Goal: Navigation & Orientation: Go to known website

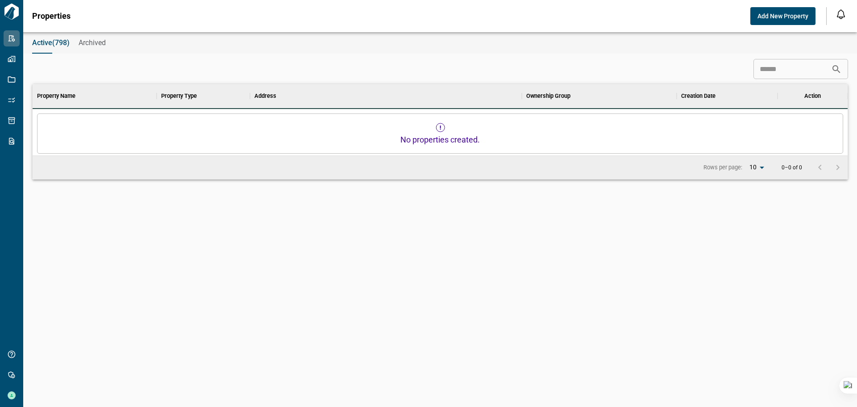
scroll to position [250, 811]
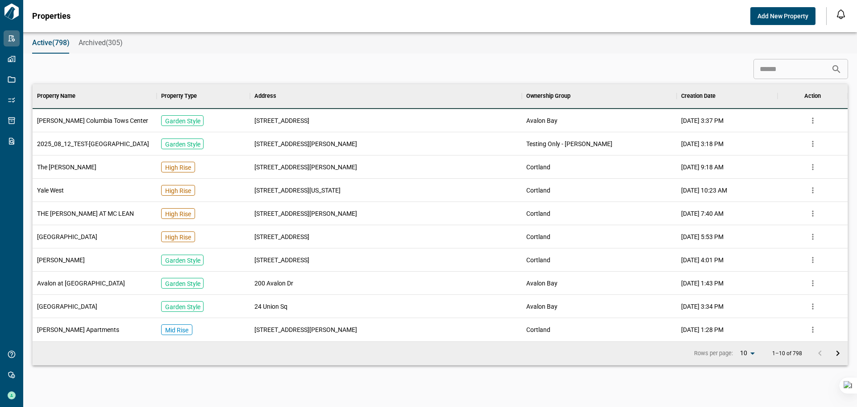
scroll to position [250, 811]
